Goal: Information Seeking & Learning: Learn about a topic

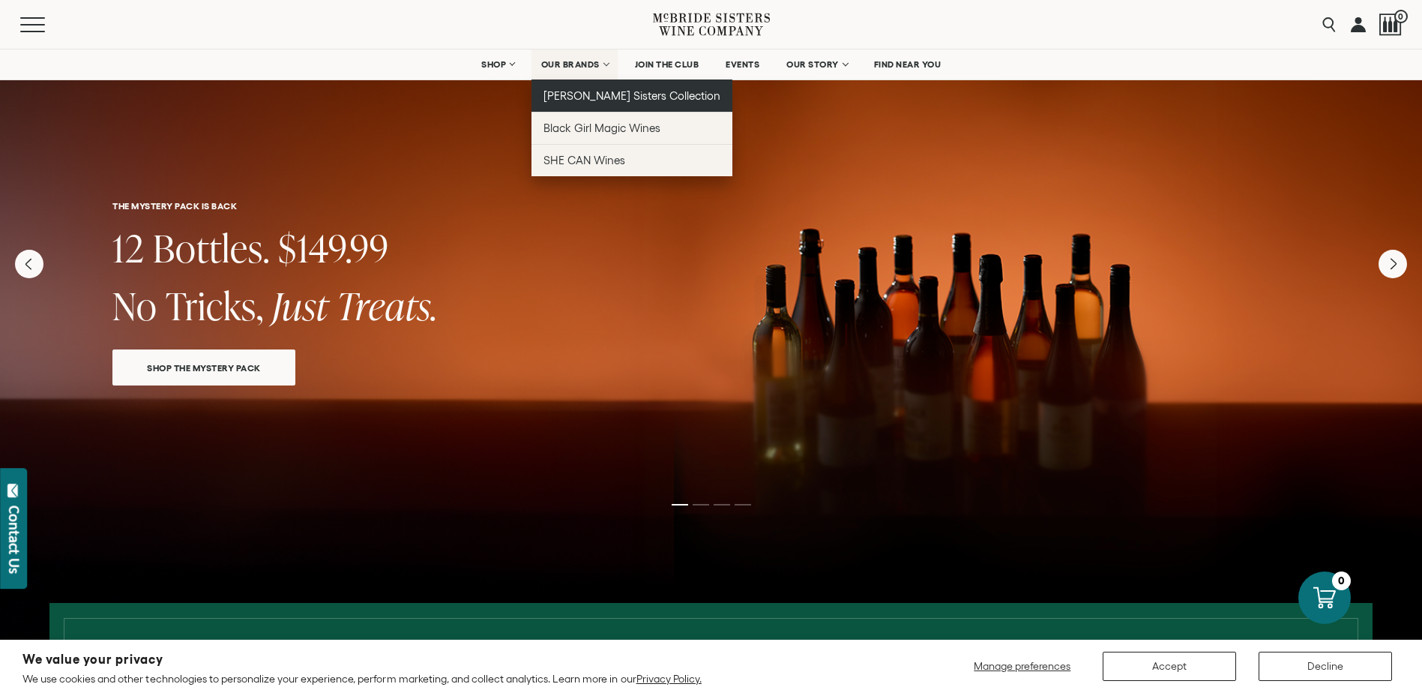
click at [588, 97] on span "[PERSON_NAME] Sisters Collection" at bounding box center [632, 95] width 178 height 13
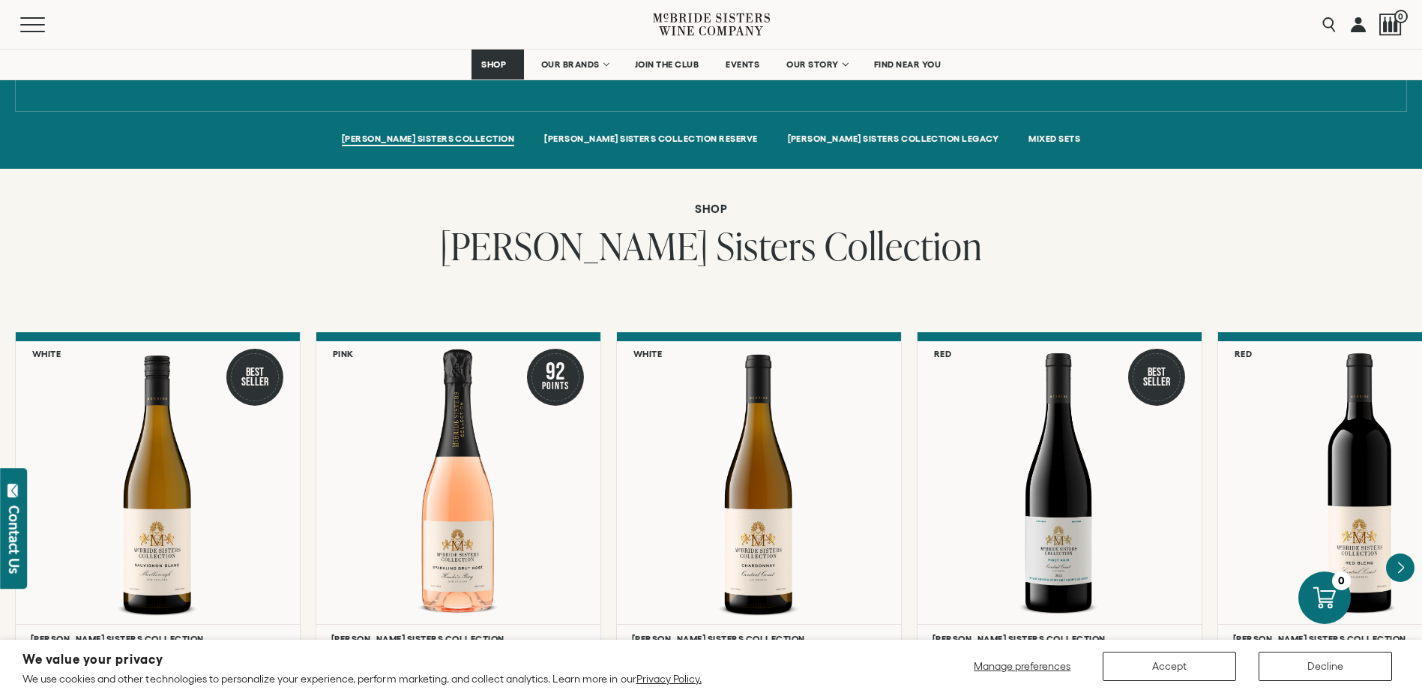
scroll to position [1199, 0]
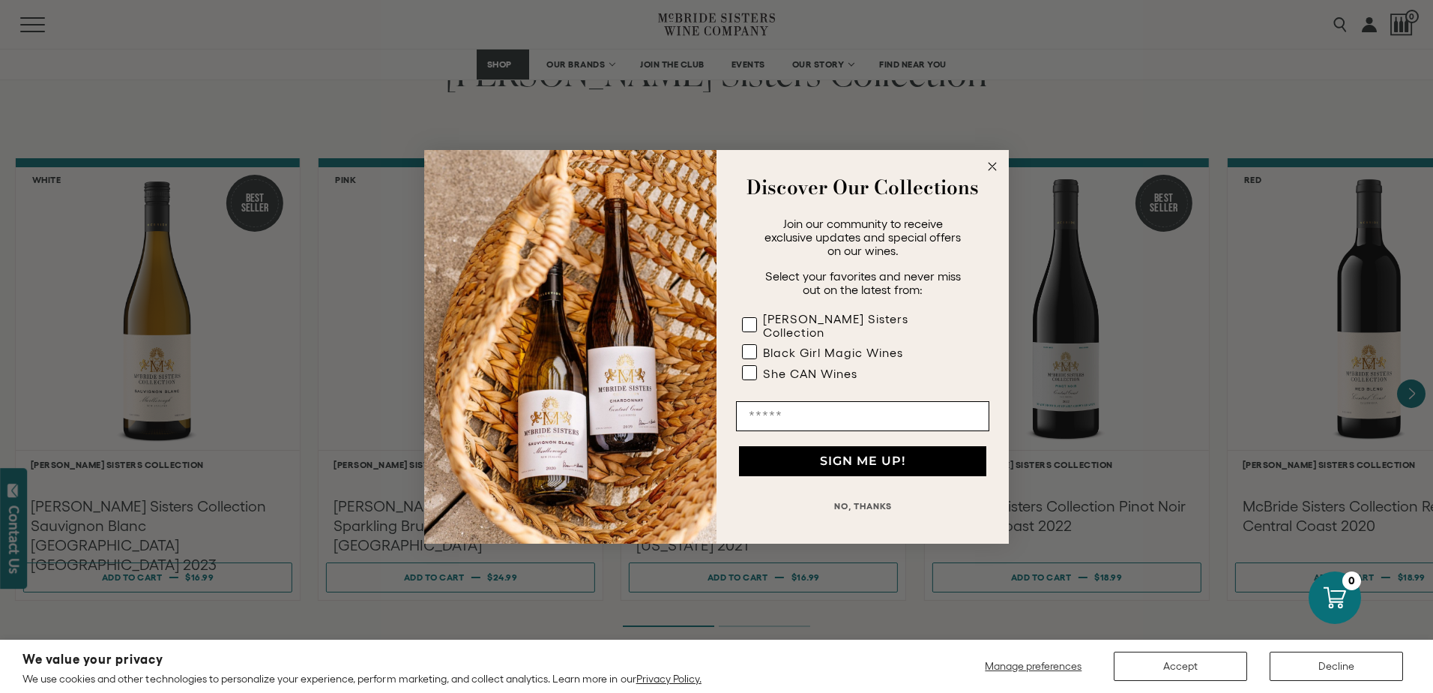
click at [992, 175] on circle "Close dialog" at bounding box center [992, 165] width 17 height 17
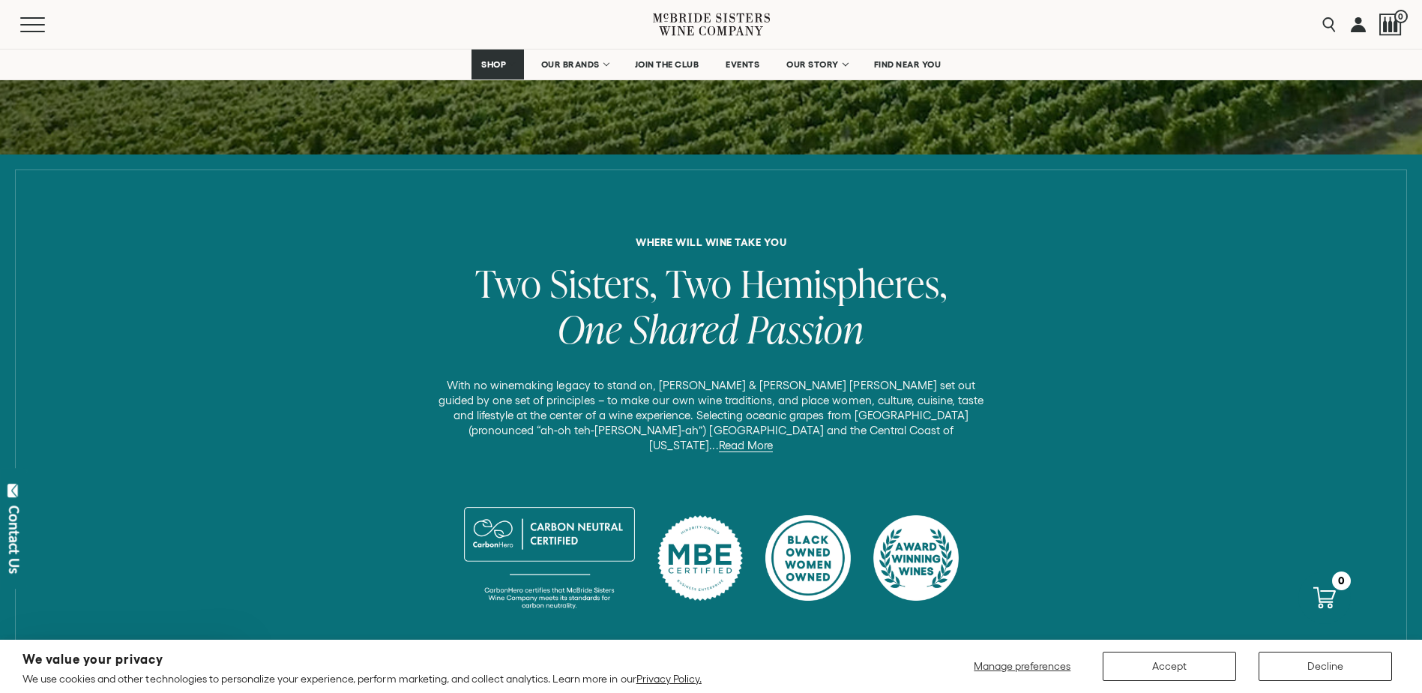
scroll to position [0, 0]
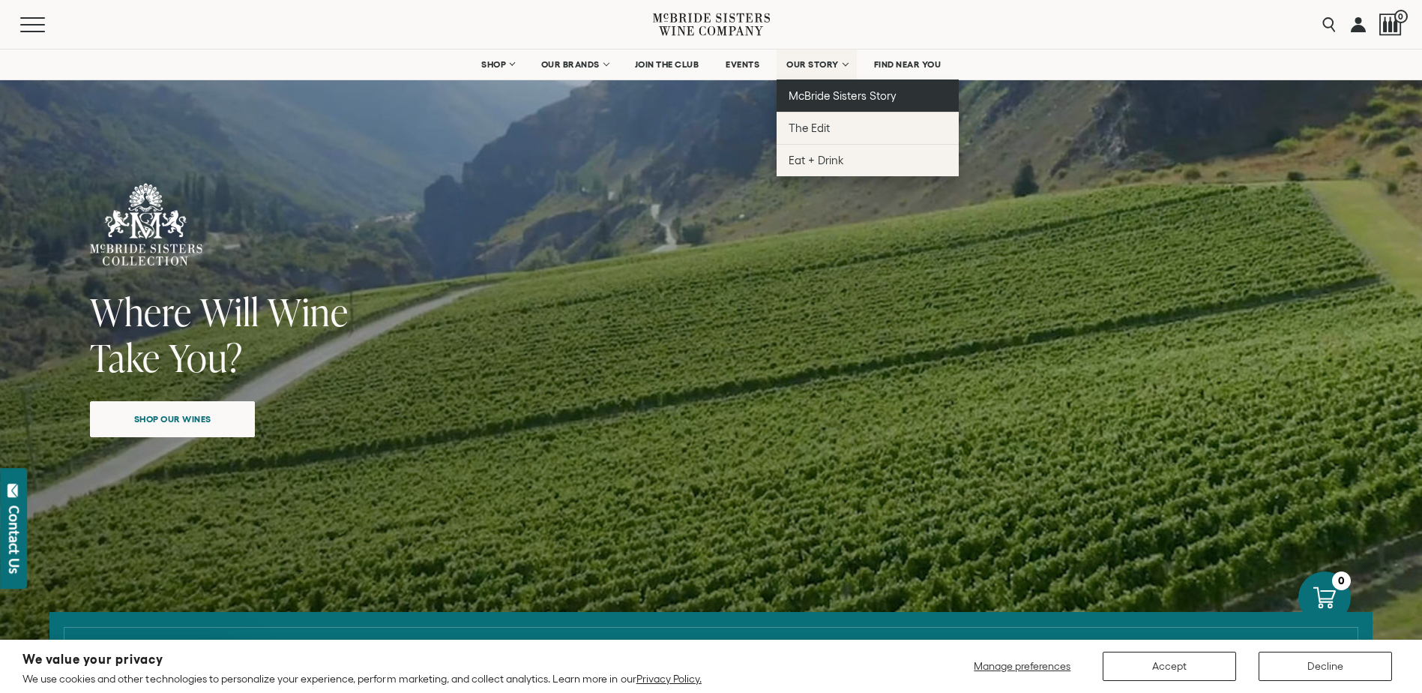
click at [830, 89] on span "McBride Sisters Story" at bounding box center [842, 95] width 107 height 13
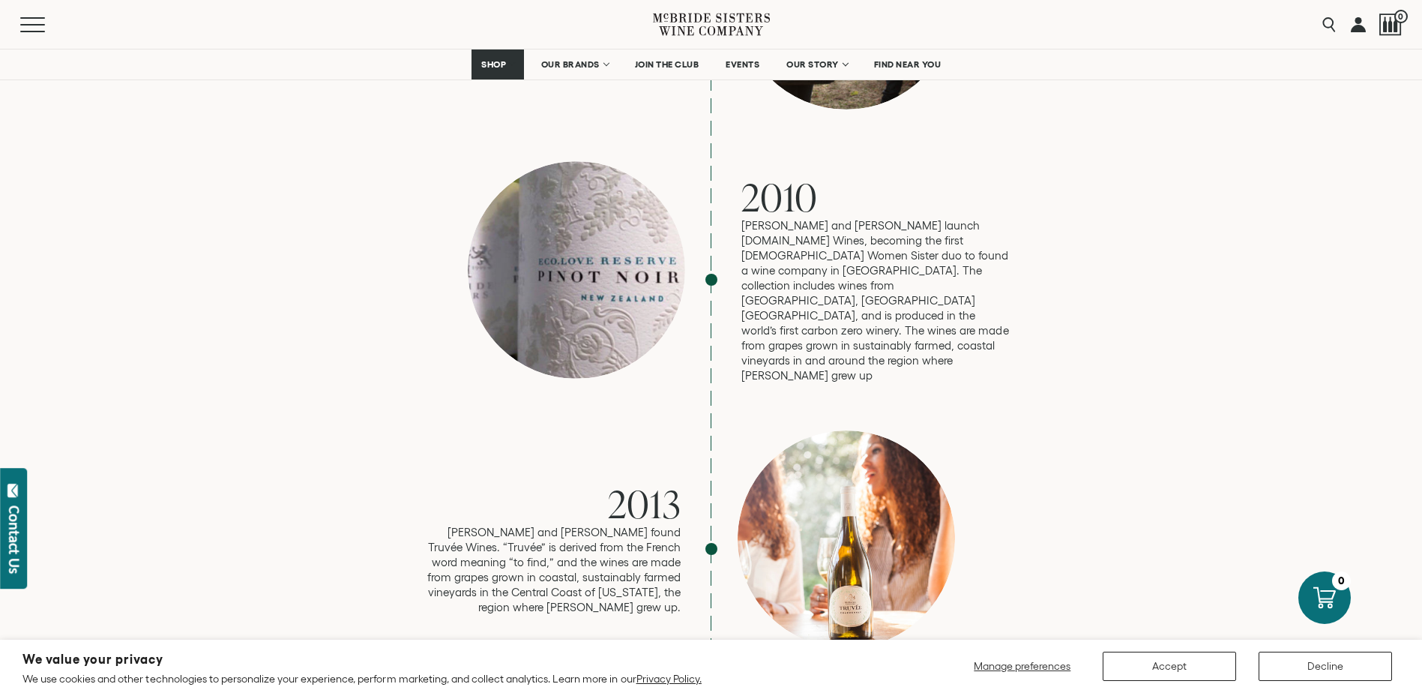
scroll to position [2024, 0]
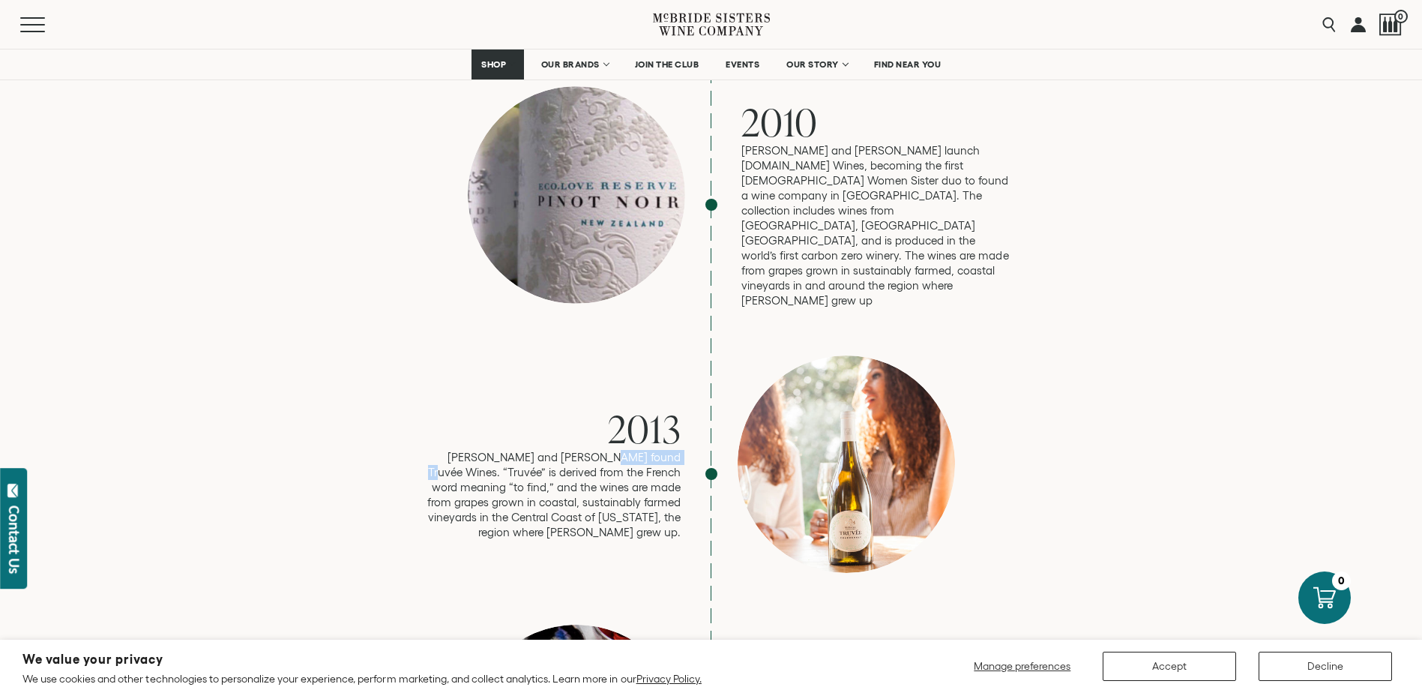
drag, startPoint x: 574, startPoint y: 405, endPoint x: 643, endPoint y: 409, distance: 69.1
click at [643, 450] on p "Robin and Andréa found Truvée Wines. “Truvée” is derived from the French word m…" at bounding box center [547, 495] width 270 height 90
drag, startPoint x: 643, startPoint y: 409, endPoint x: 684, endPoint y: 499, distance: 99.3
click at [640, 471] on p "Robin and Andréa found Truvée Wines. “Truvée” is derived from the French word m…" at bounding box center [547, 495] width 270 height 90
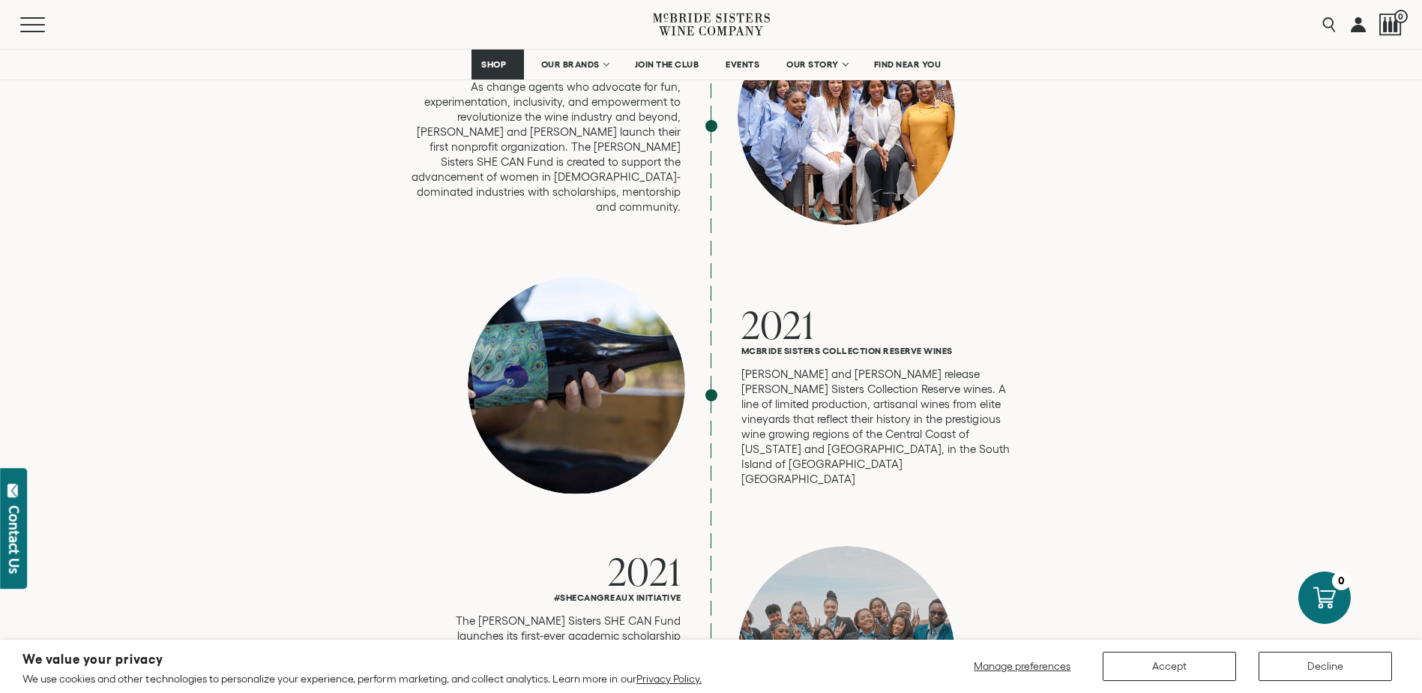
scroll to position [3523, 0]
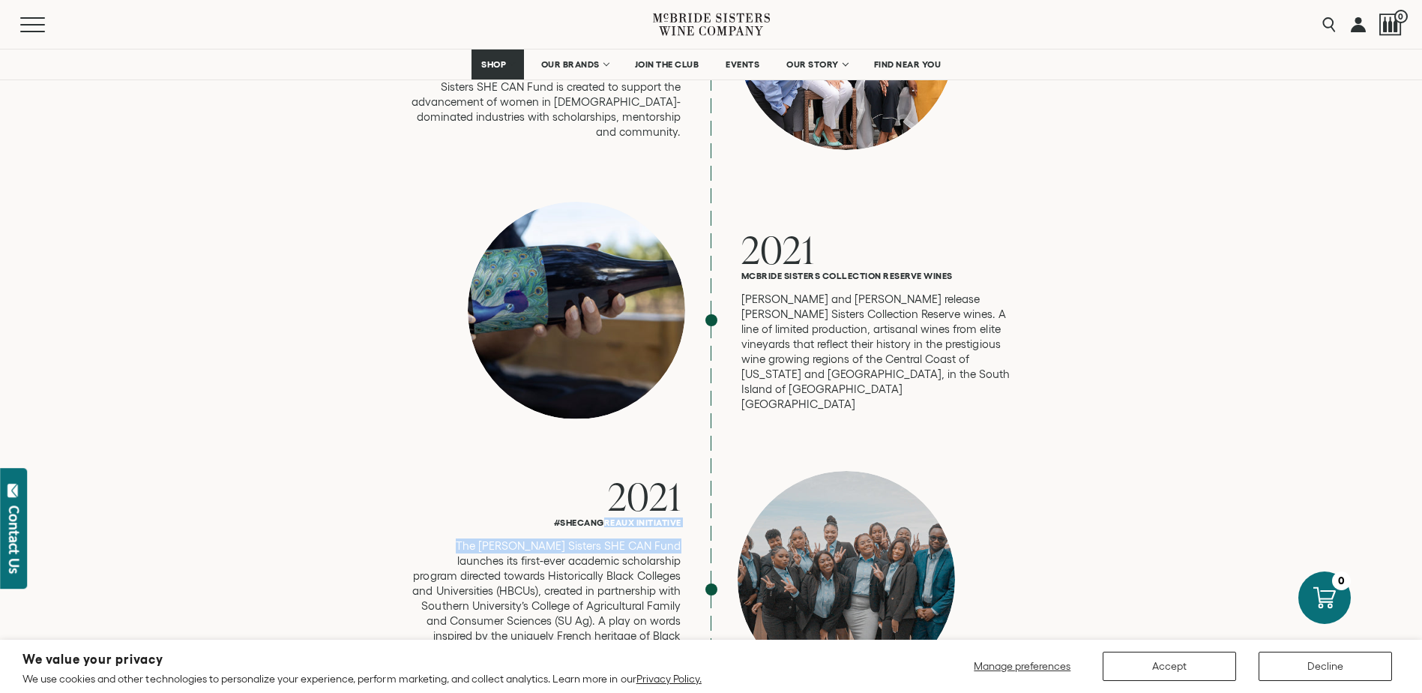
drag, startPoint x: 601, startPoint y: 465, endPoint x: 627, endPoint y: 469, distance: 25.9
click at [627, 475] on div "2021 #SHECANGreaux Initiative The McBride Sisters SHE CAN Fund launches its fir…" at bounding box center [547, 589] width 270 height 228
drag, startPoint x: 627, startPoint y: 469, endPoint x: 408, endPoint y: 462, distance: 219.0
click at [440, 517] on h6 "#SHECANGreaux Initiative" at bounding box center [547, 522] width 270 height 10
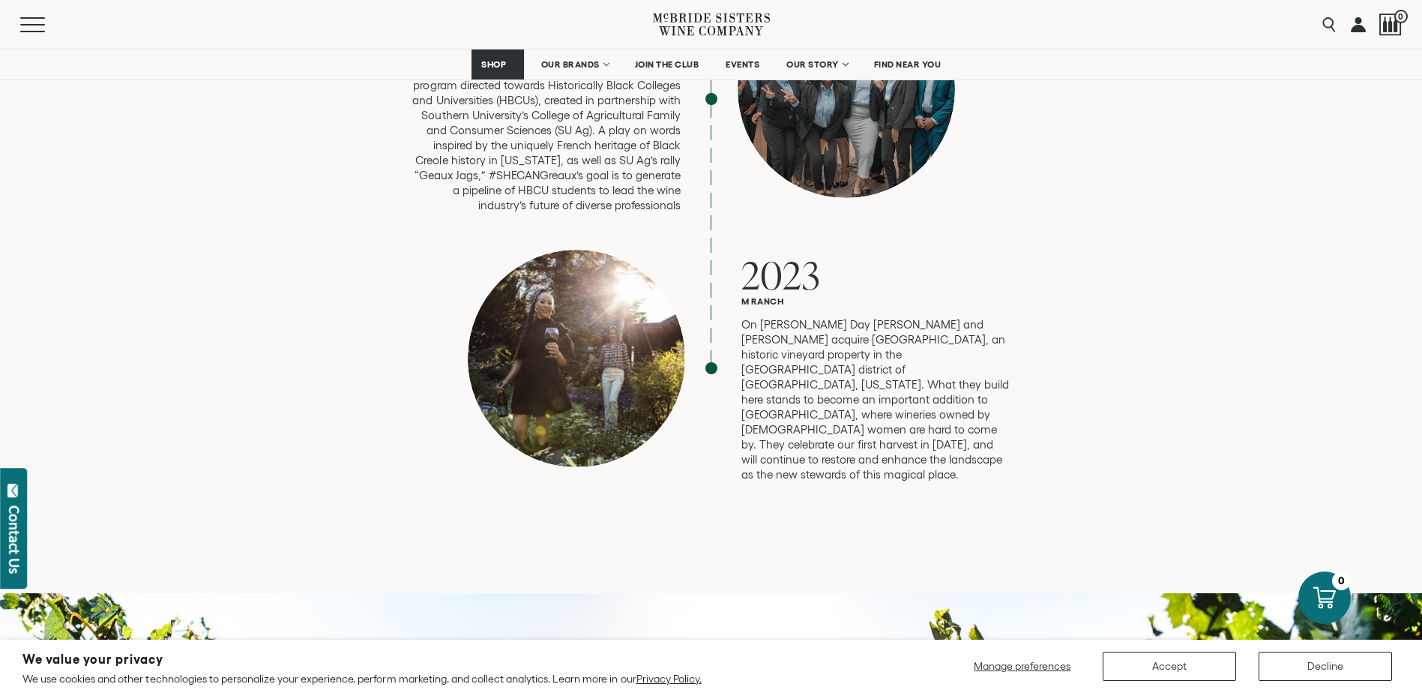
scroll to position [3973, 0]
